Goal: Navigation & Orientation: Find specific page/section

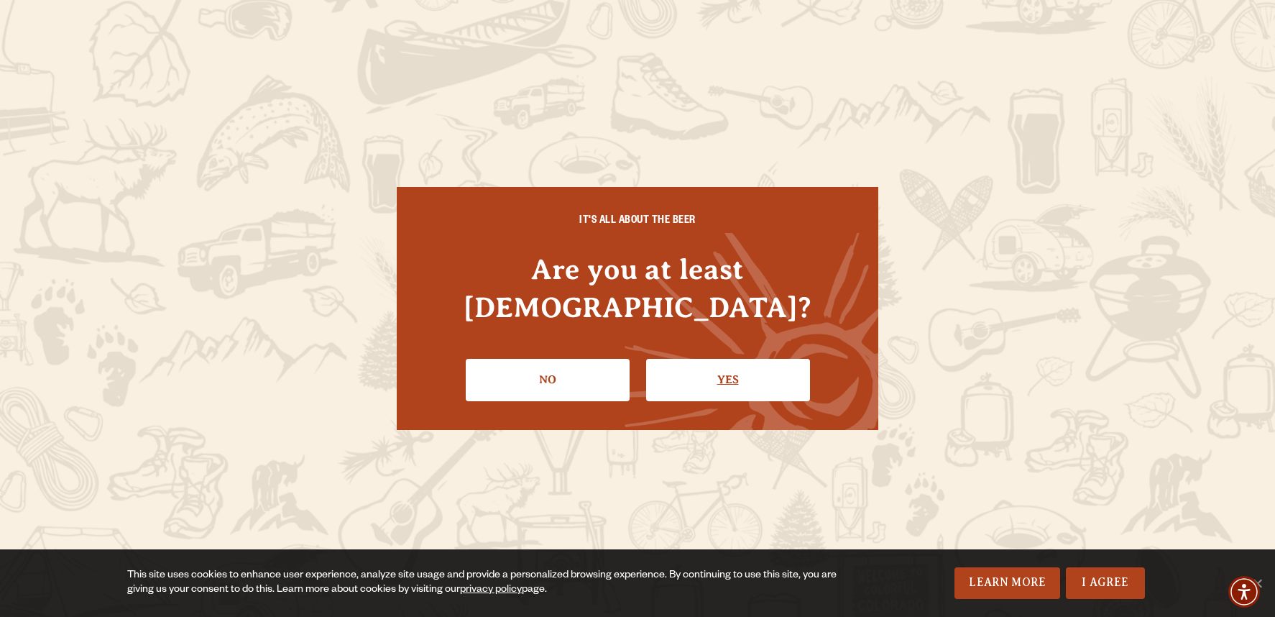
click at [658, 380] on link "Yes" at bounding box center [728, 380] width 164 height 42
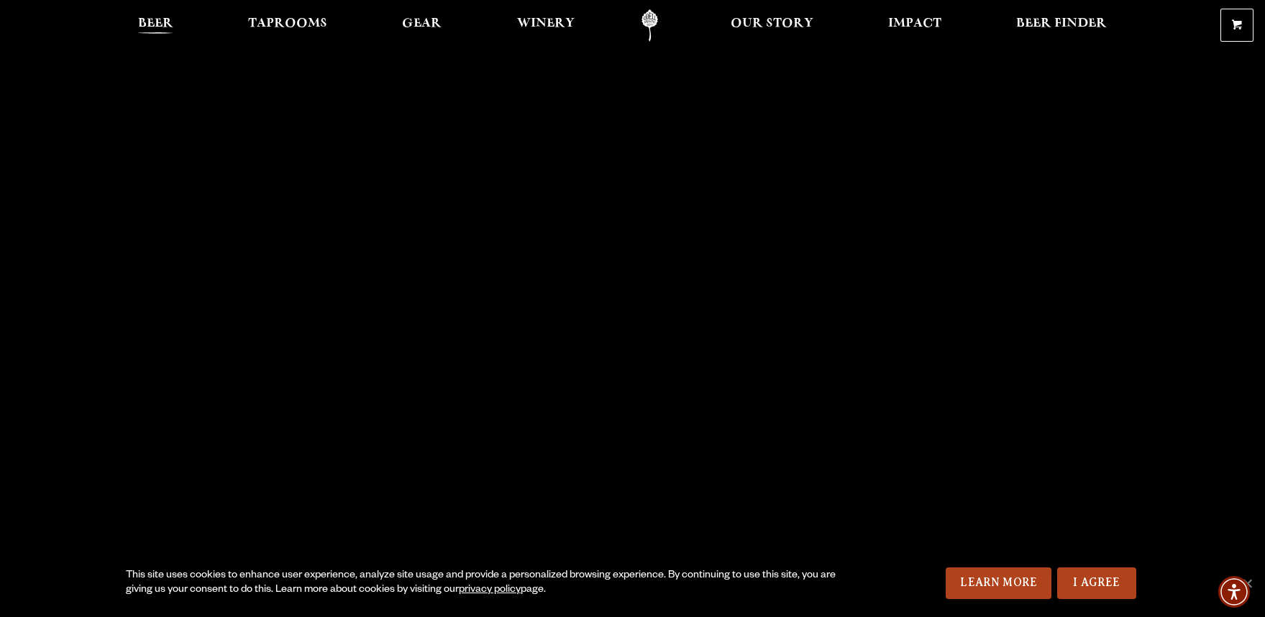
click at [154, 18] on span "Beer" at bounding box center [155, 24] width 35 height 12
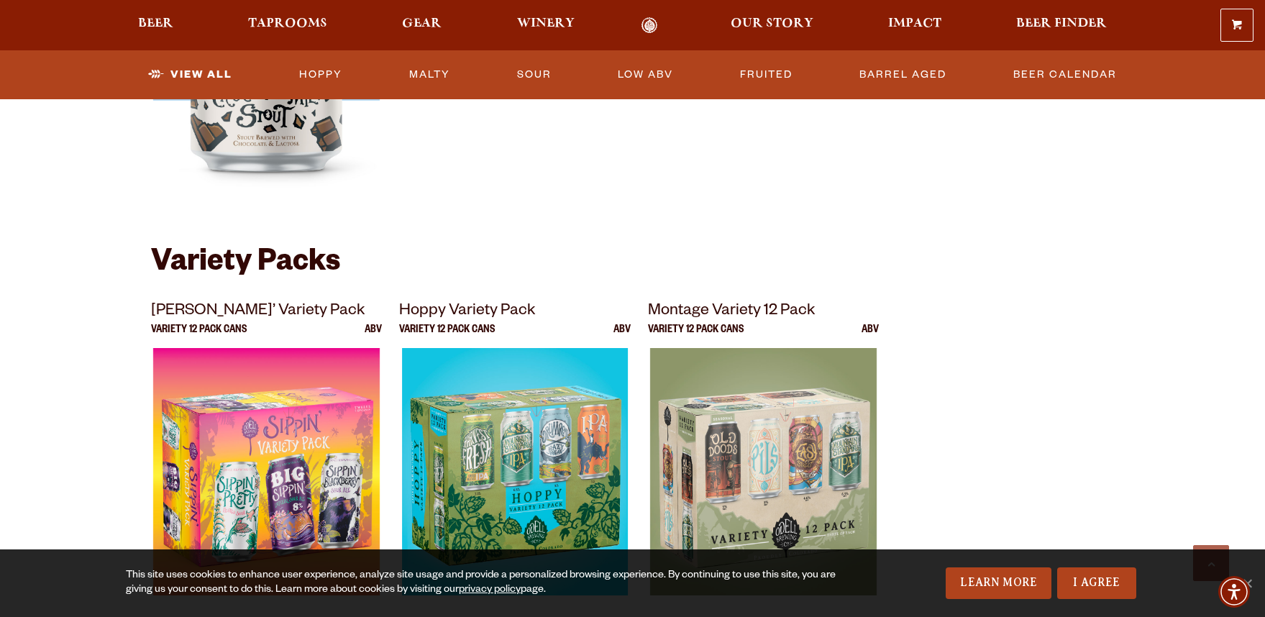
scroll to position [2804, 0]
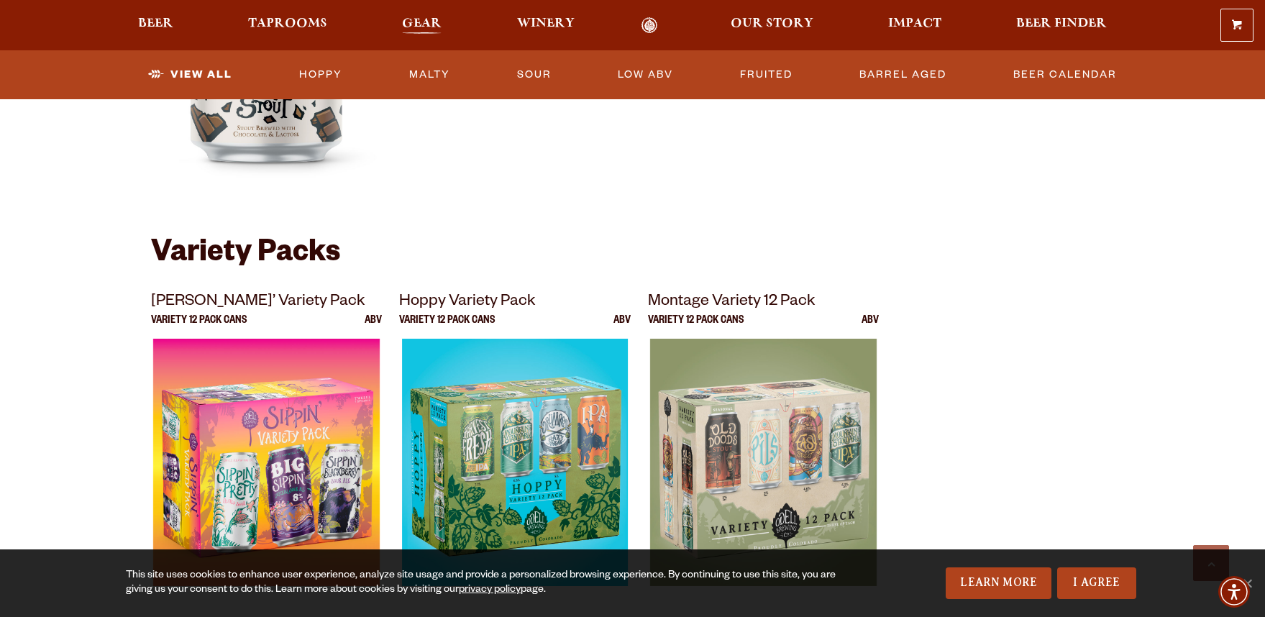
click at [407, 19] on span "Gear" at bounding box center [422, 24] width 40 height 12
